Goal: Learn about a topic: Learn about a topic

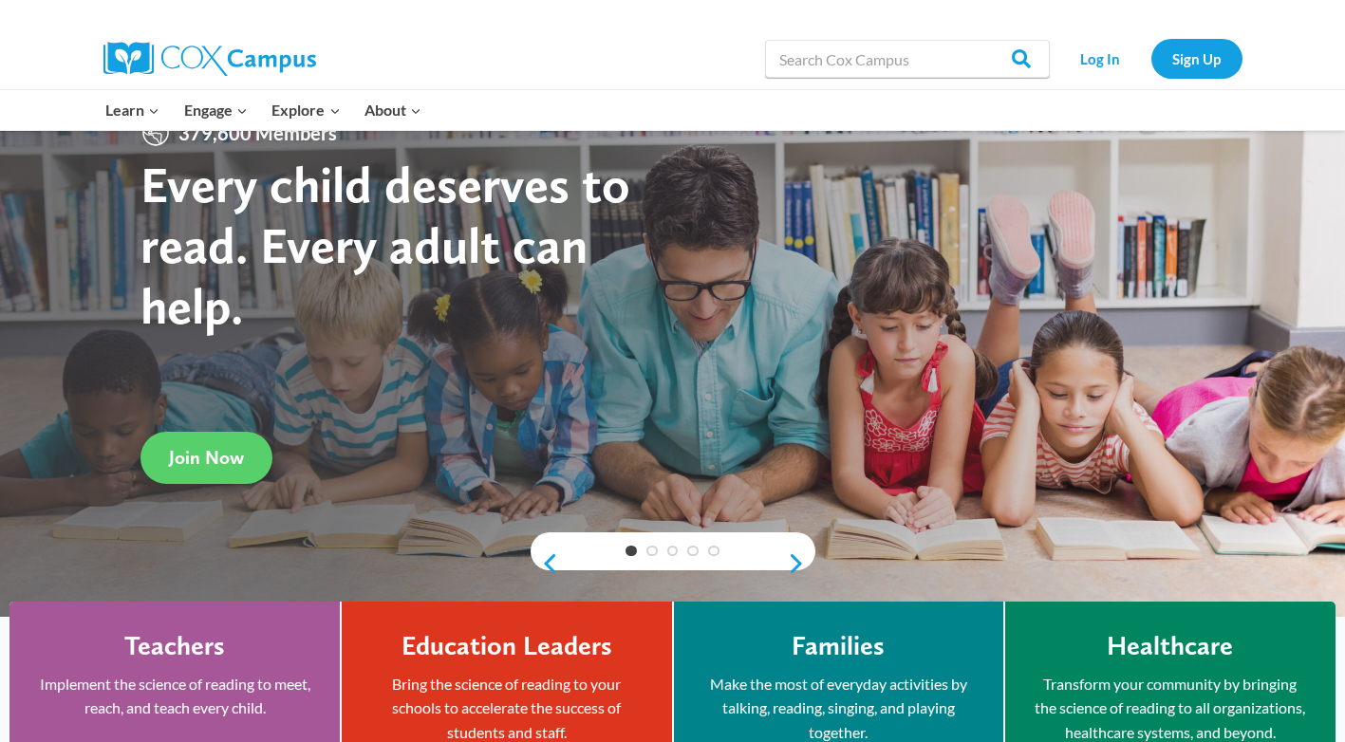
scroll to position [380, 0]
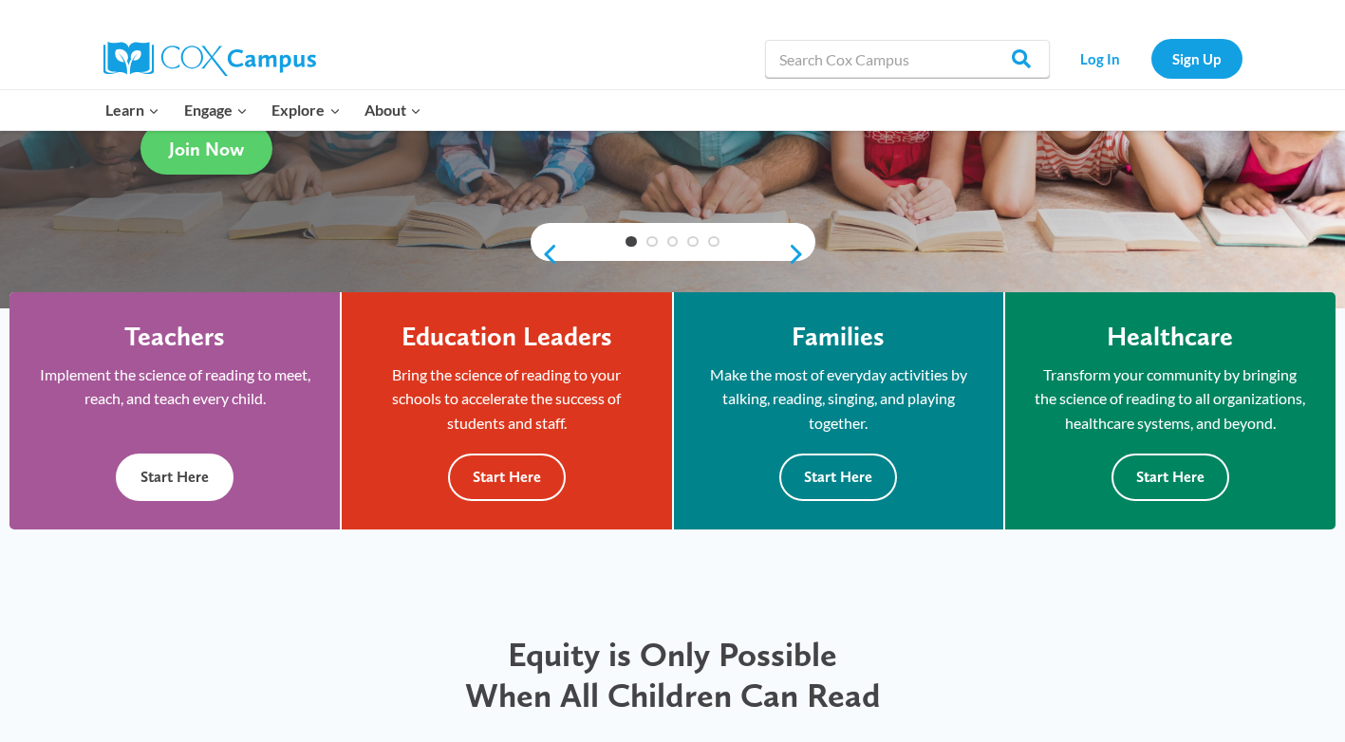
click at [184, 500] on button "Start Here" at bounding box center [175, 477] width 118 height 47
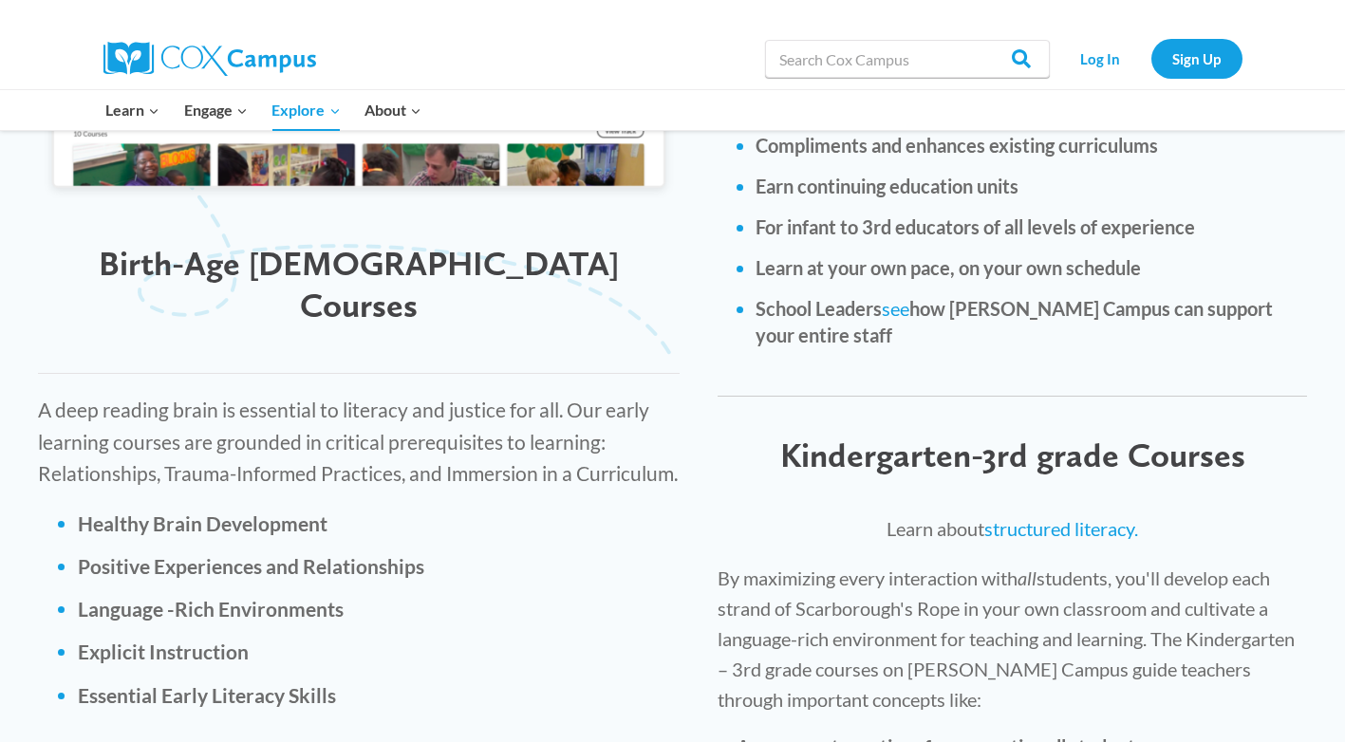
scroll to position [2848, 0]
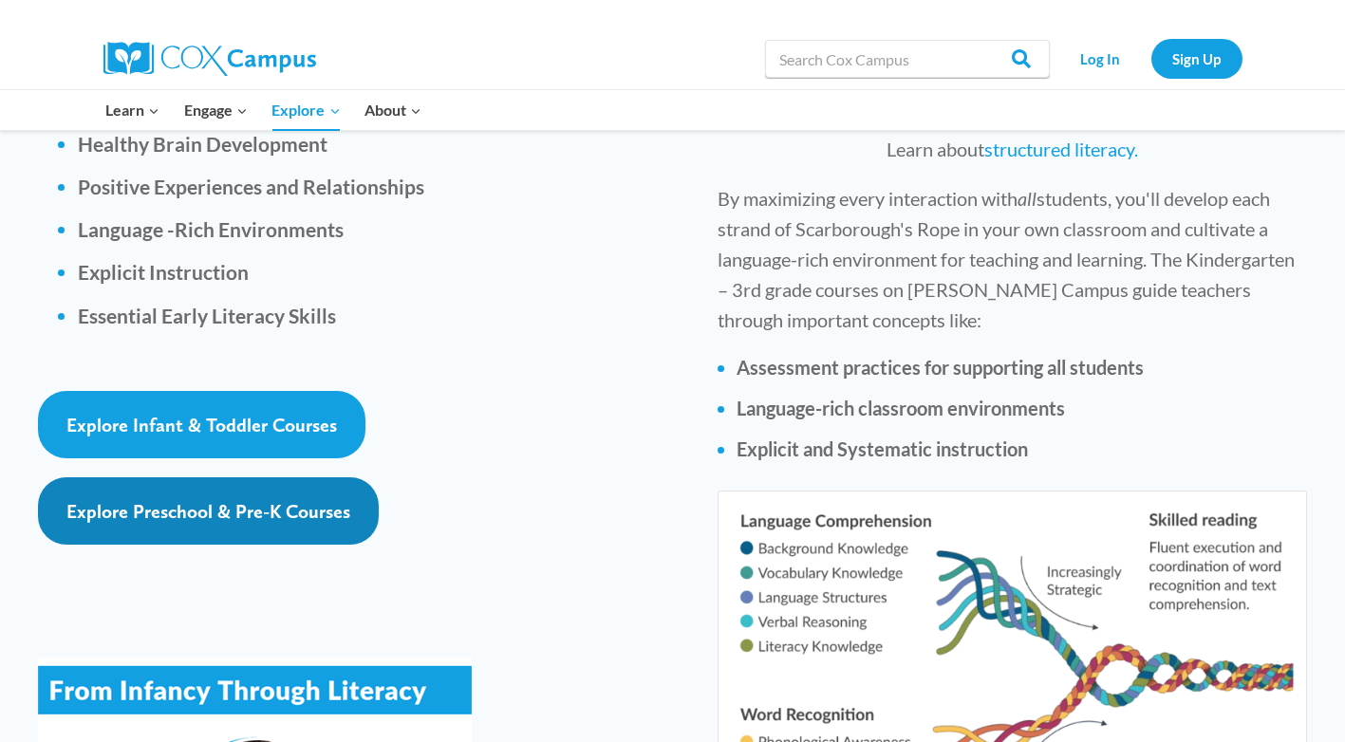
click at [276, 500] on span "Explore Preschool & Pre-K Courses" at bounding box center [208, 511] width 284 height 23
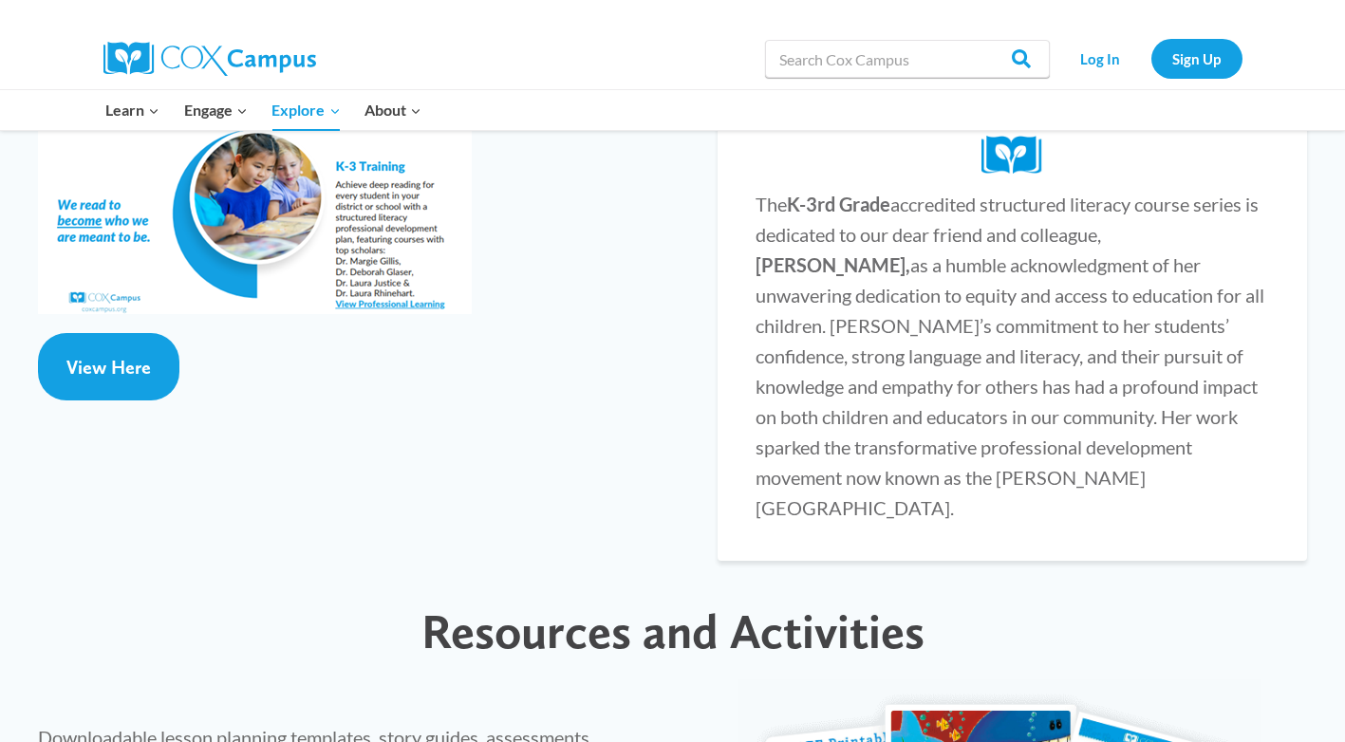
scroll to position [3513, 0]
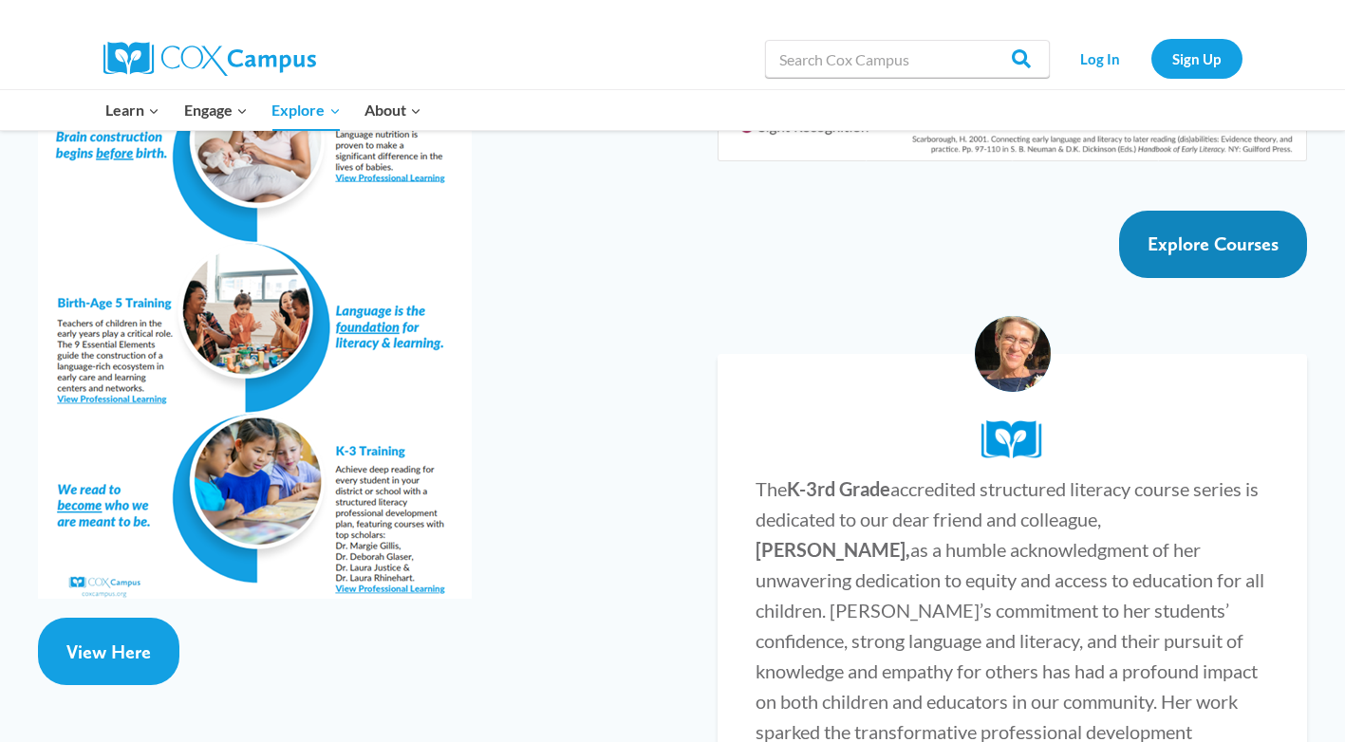
click at [1210, 211] on link "Explore Courses" at bounding box center [1213, 244] width 188 height 67
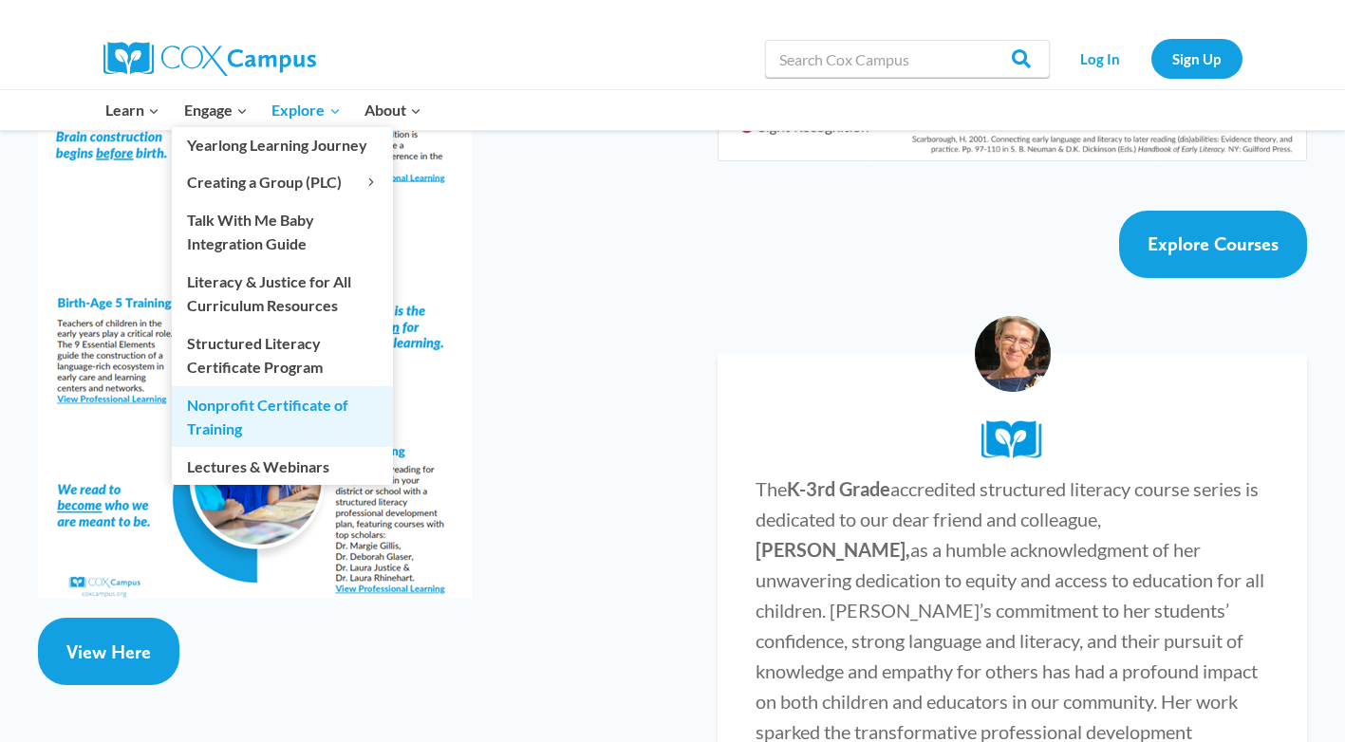
click at [260, 415] on link "Nonprofit Certificate of Training" at bounding box center [282, 416] width 221 height 61
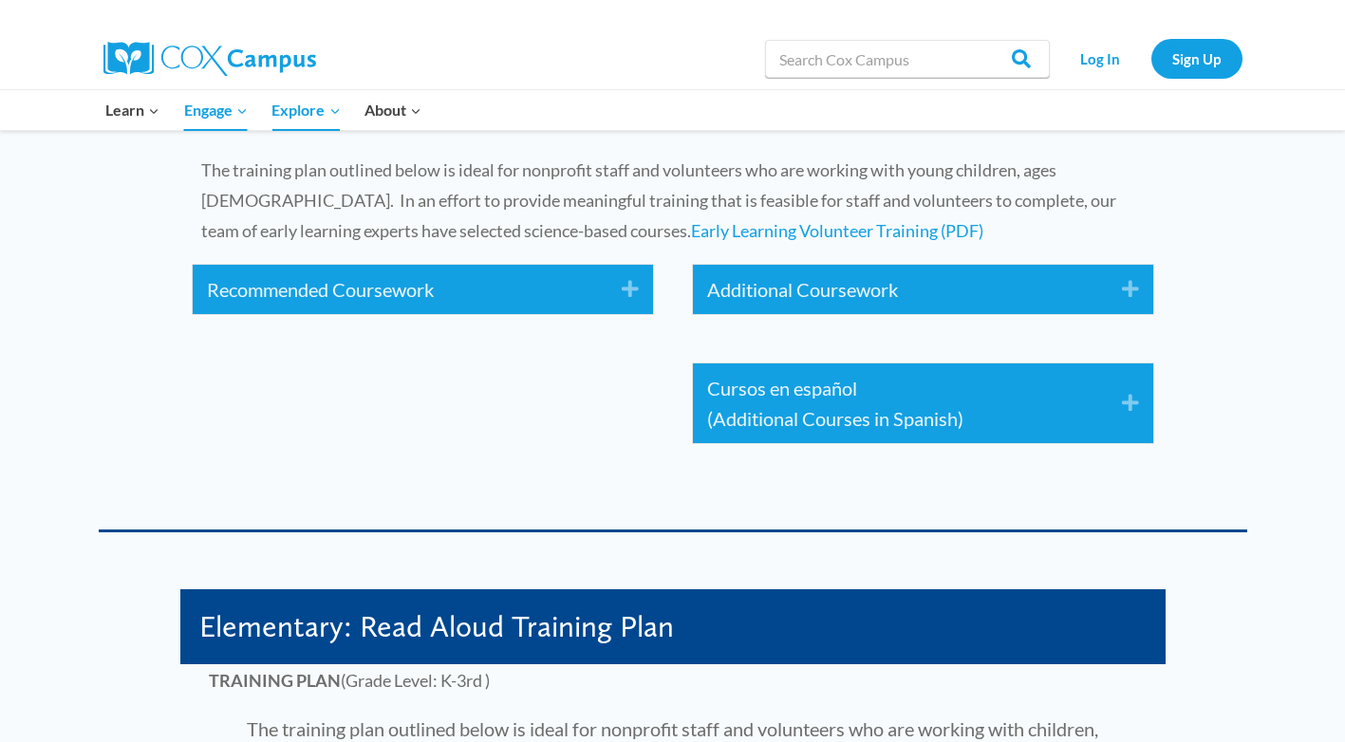
scroll to position [2943, 0]
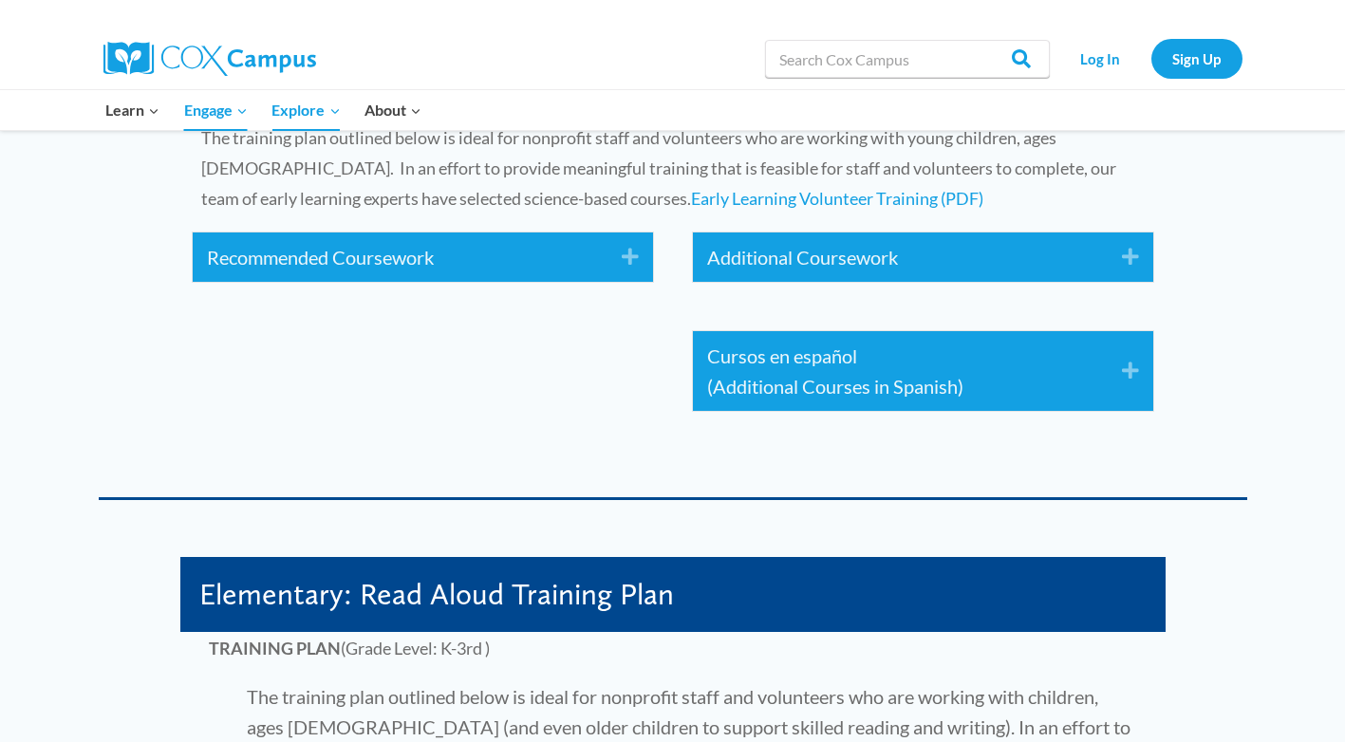
click at [583, 234] on div "Recommended Coursework Expand" at bounding box center [423, 257] width 460 height 49
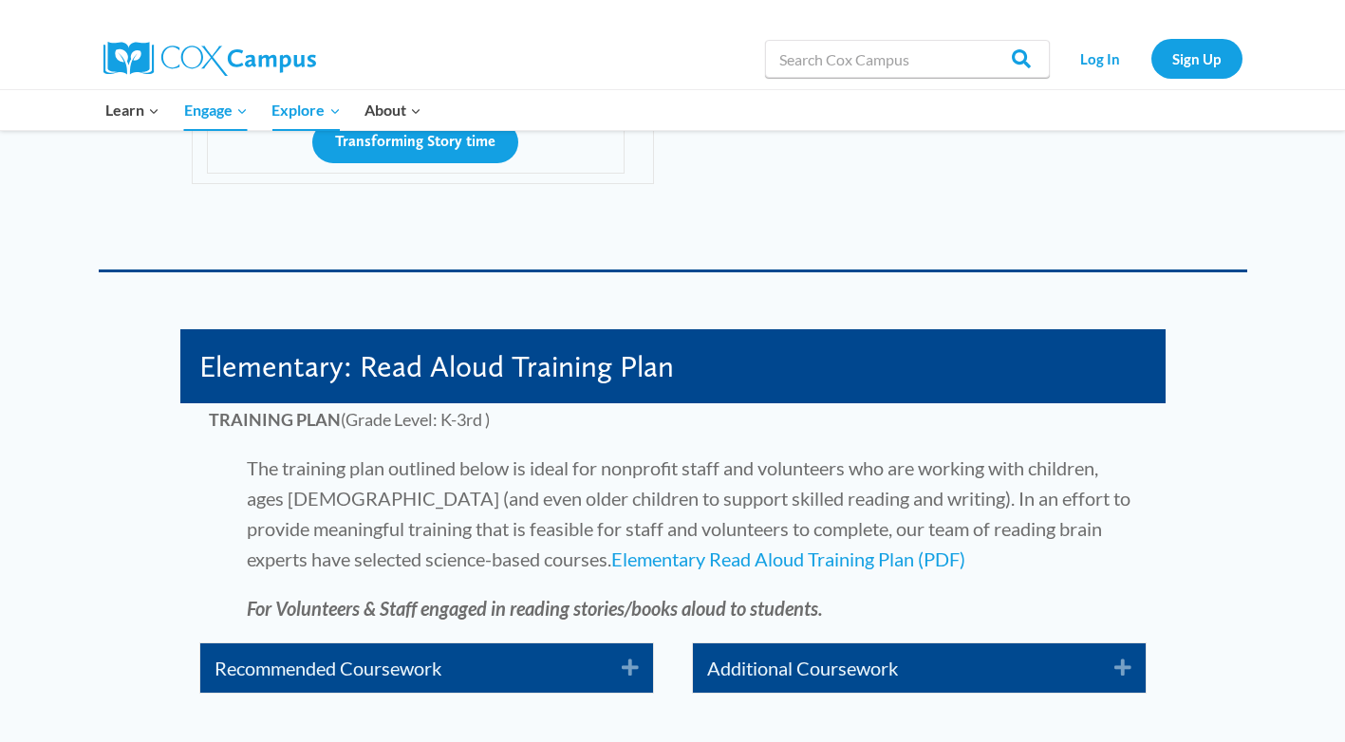
scroll to position [4557, 0]
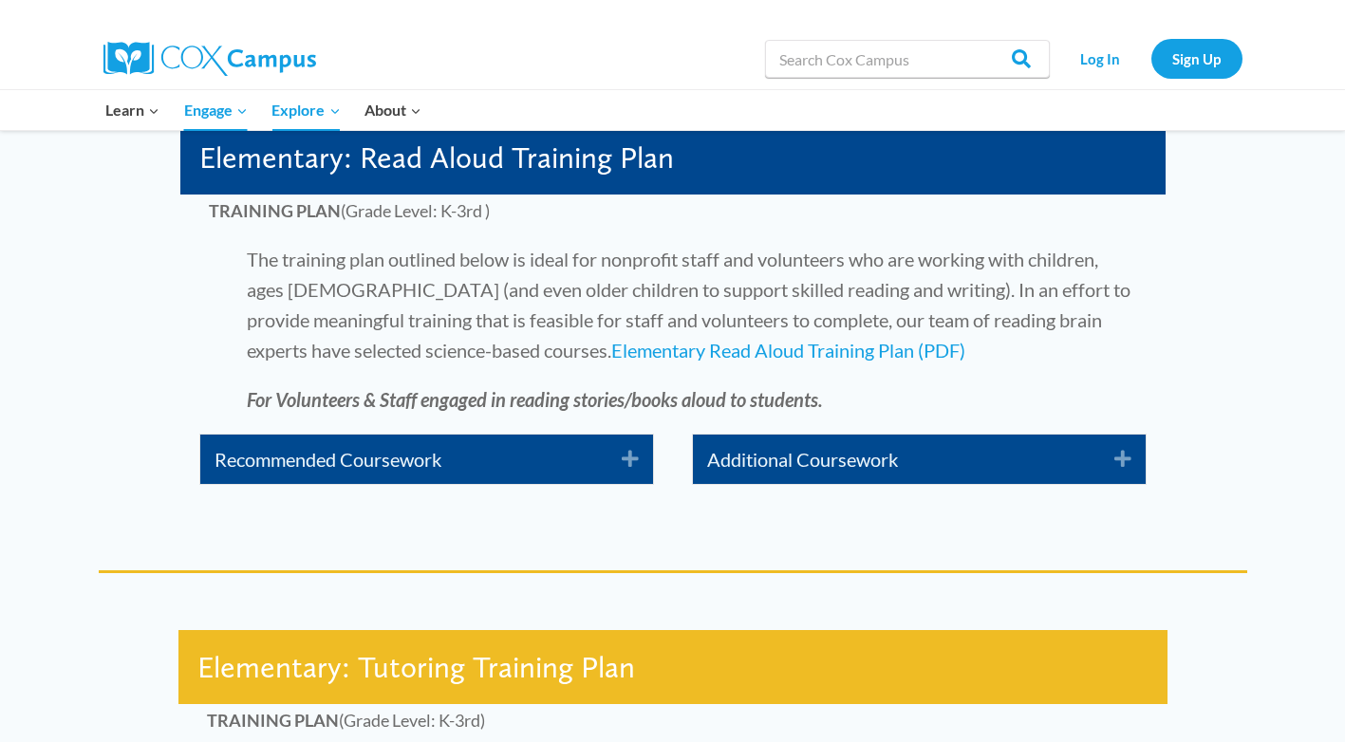
click at [518, 472] on link "Recommended Coursework" at bounding box center [404, 459] width 379 height 30
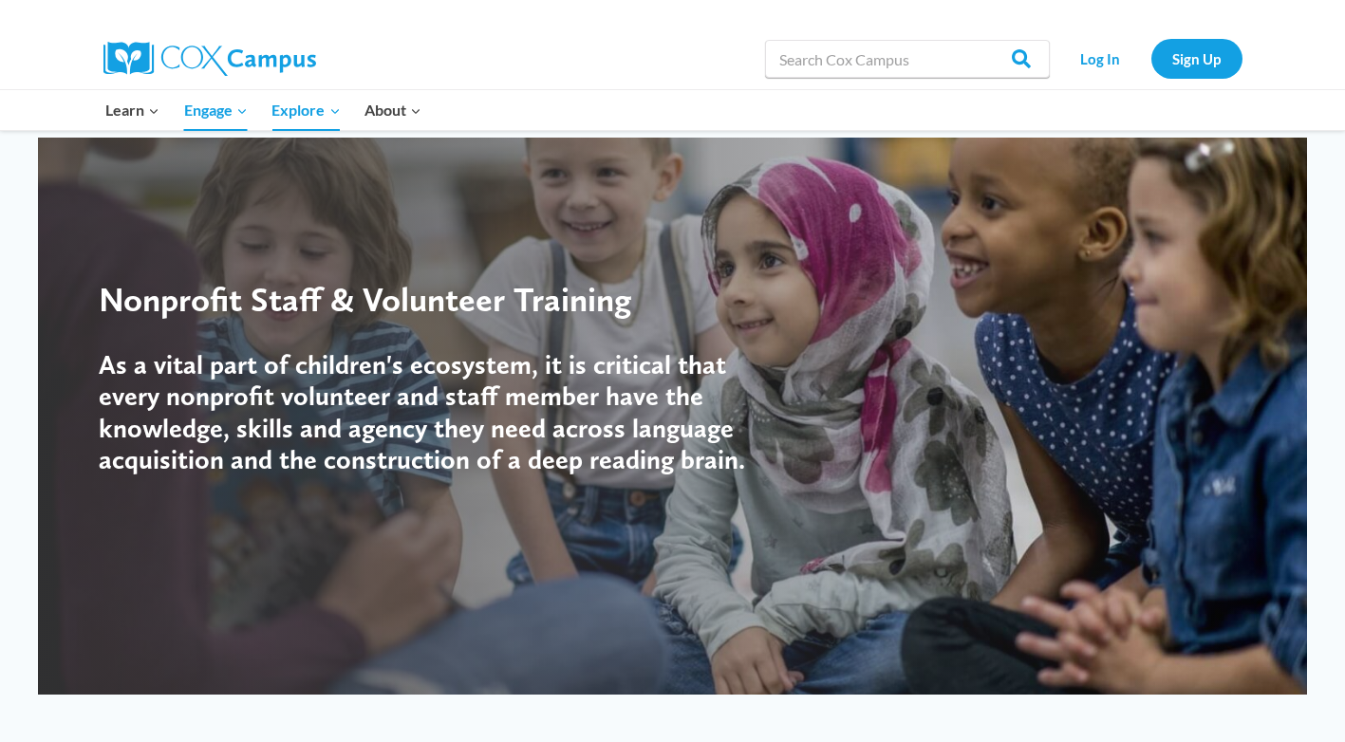
scroll to position [0, 0]
